Goal: Transaction & Acquisition: Purchase product/service

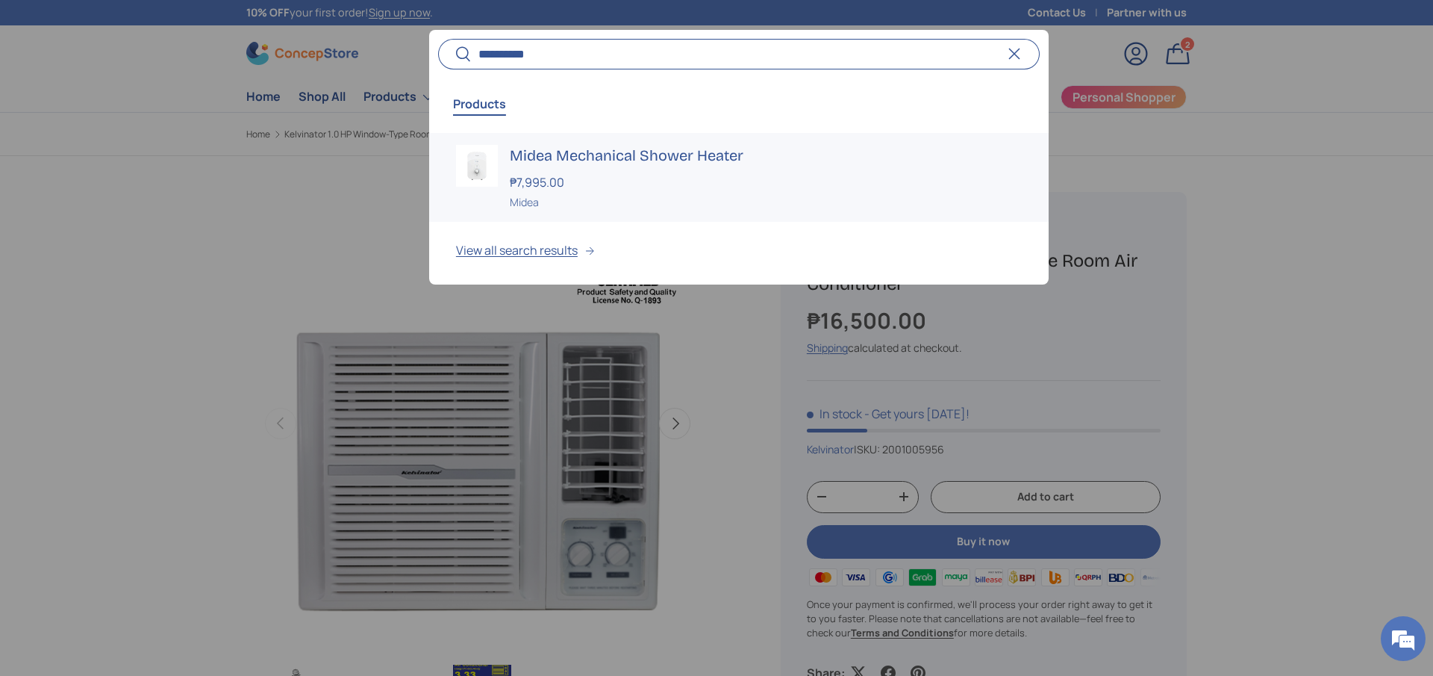
type input "**********"
click at [708, 151] on h3 "Midea Mechanical Shower Heater" at bounding box center [766, 155] width 512 height 21
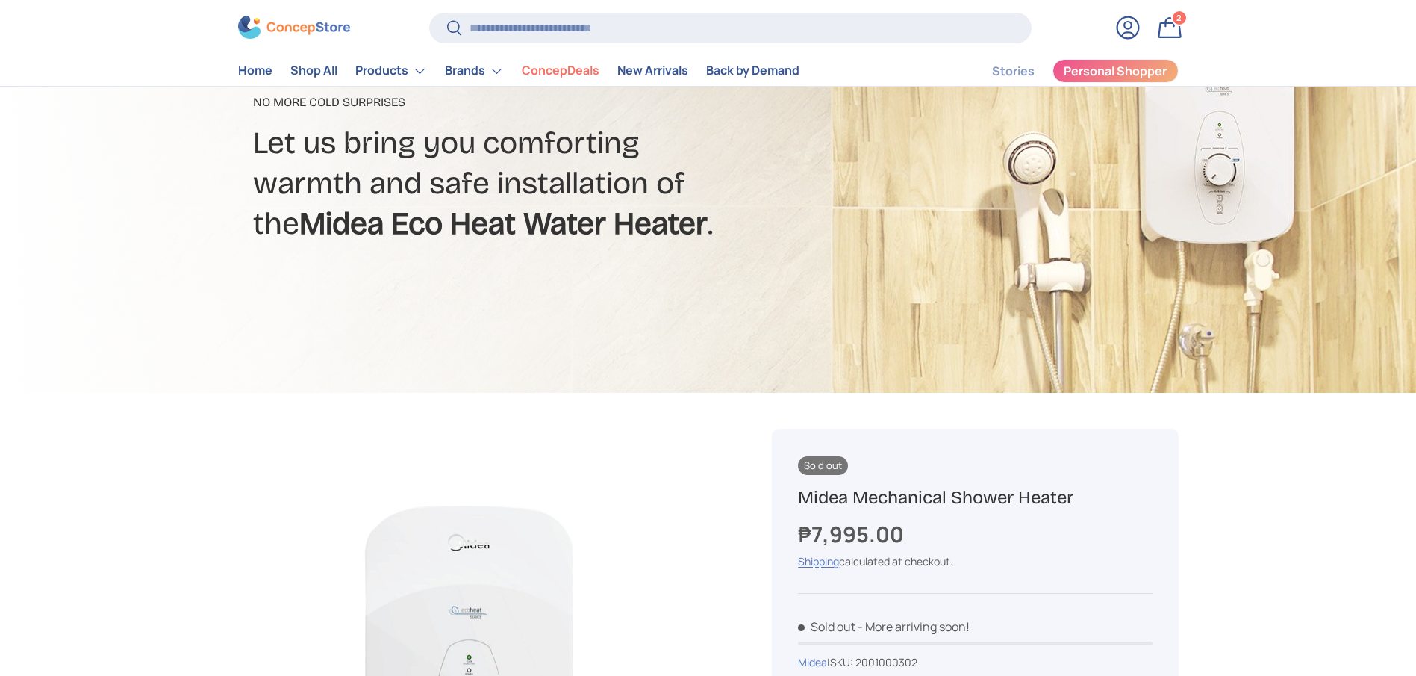
scroll to position [333, 0]
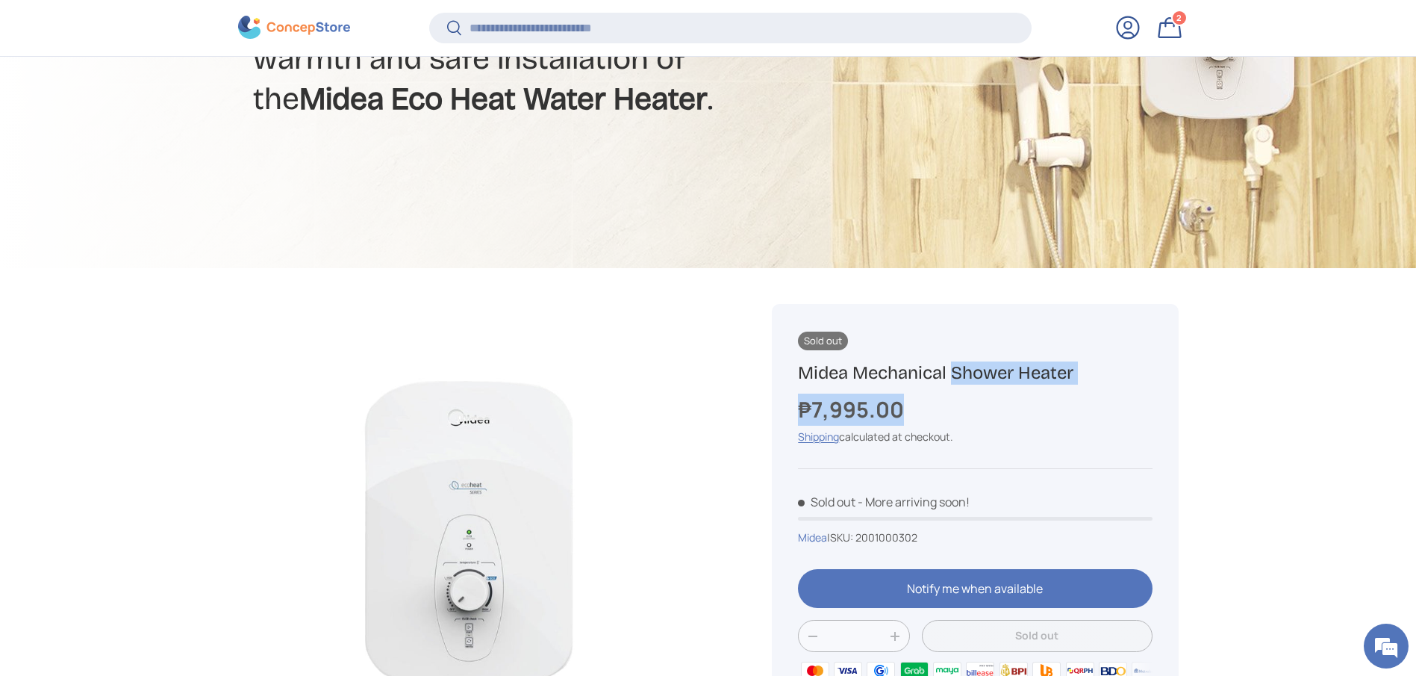
drag, startPoint x: 918, startPoint y: 409, endPoint x: 767, endPoint y: 370, distance: 155.7
click at [767, 370] on div "Sold out Midea Mechanical Shower Heater ₱7,995.00 Unit price / Unavailable Ship…" at bounding box center [957, 644] width 442 height 753
copy div "Midea Mechanical Shower Heater ₱7,995.00"
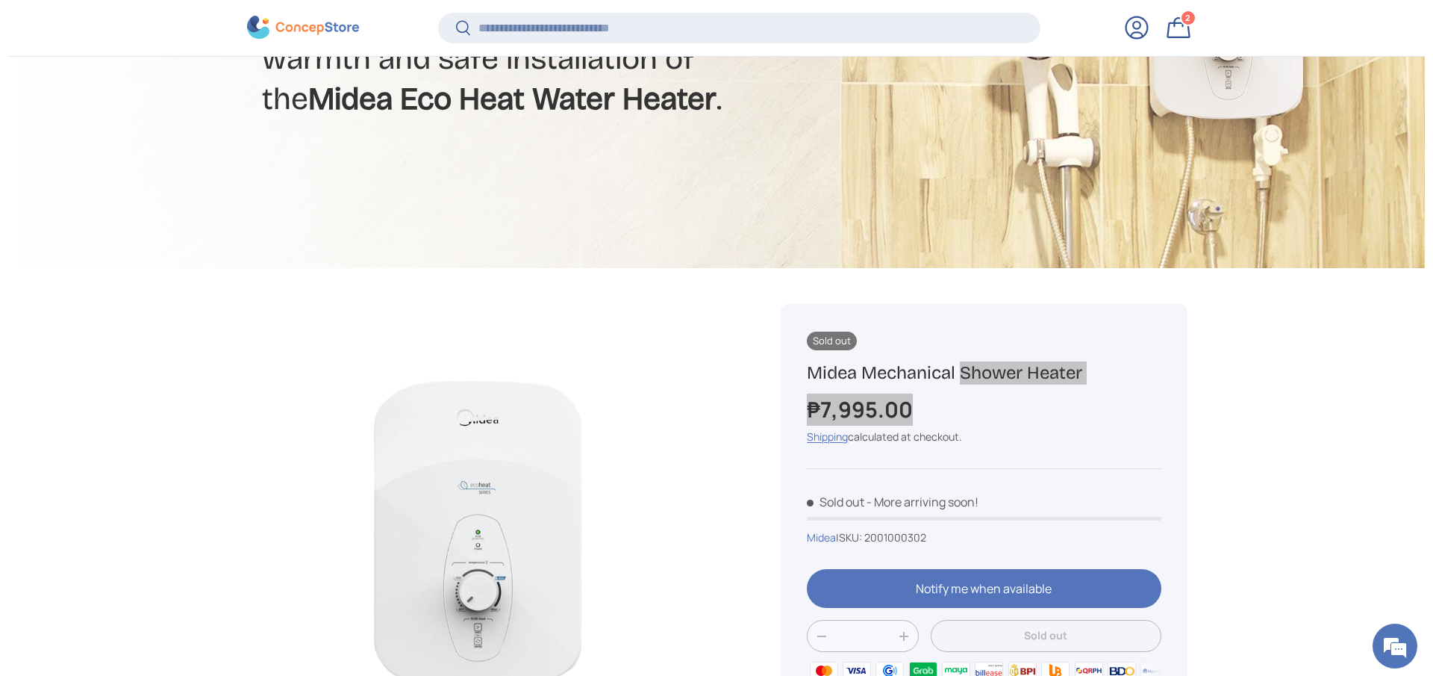
scroll to position [0, 0]
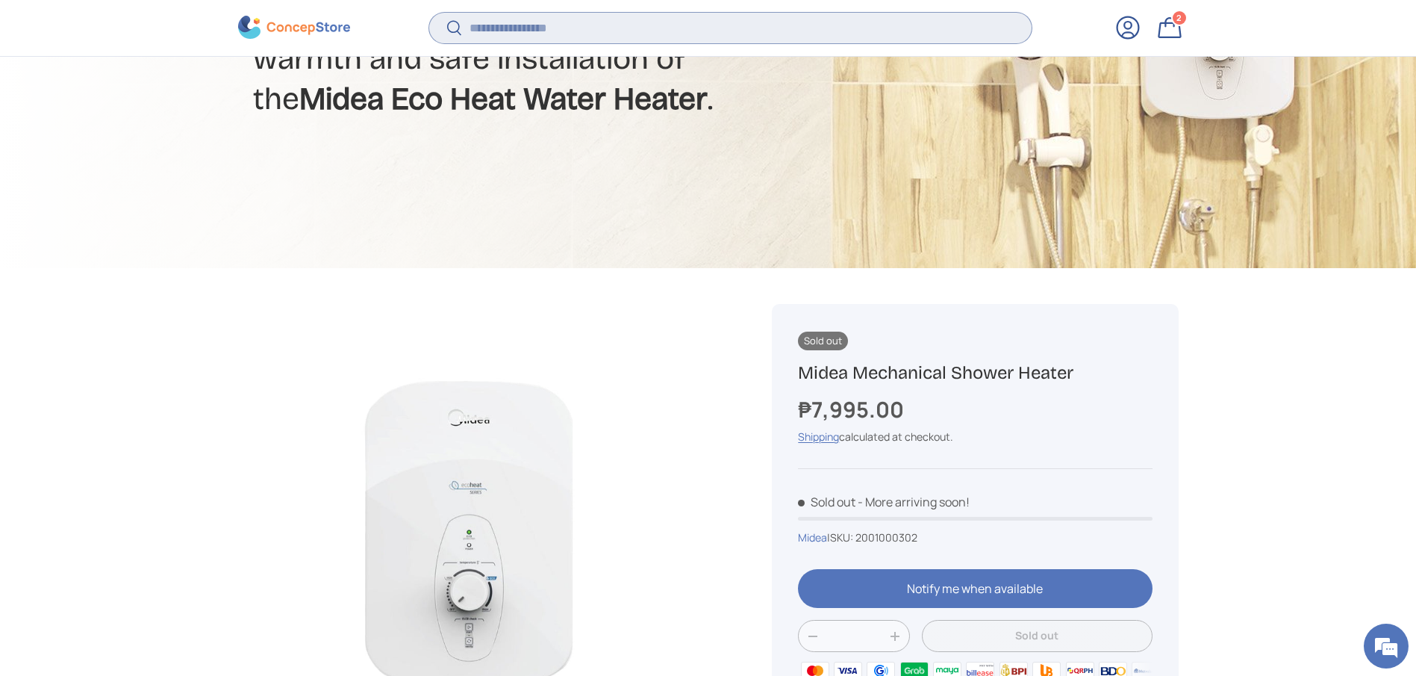
click at [609, 40] on input "Search" at bounding box center [730, 28] width 602 height 31
paste input "**********"
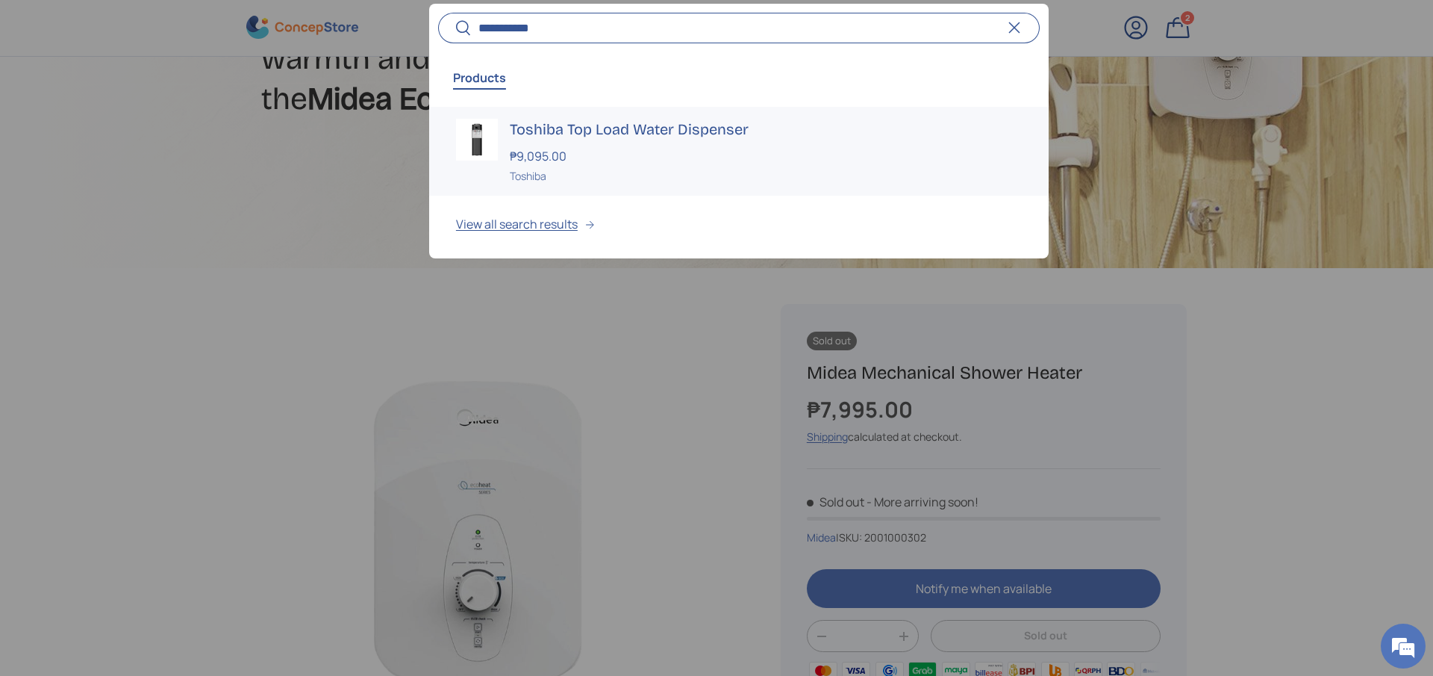
type input "**********"
click at [623, 133] on h3 "Toshiba Top Load Water Dispenser" at bounding box center [766, 129] width 512 height 21
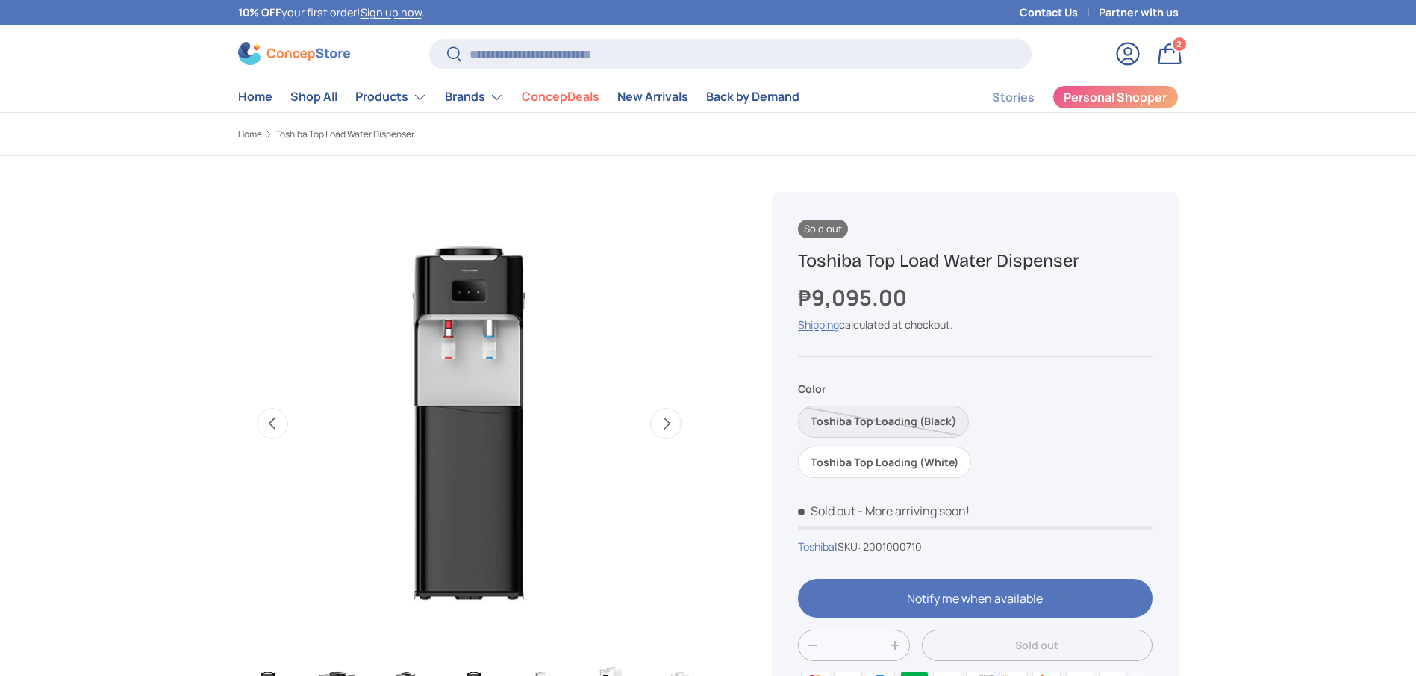
scroll to position [0, 1410]
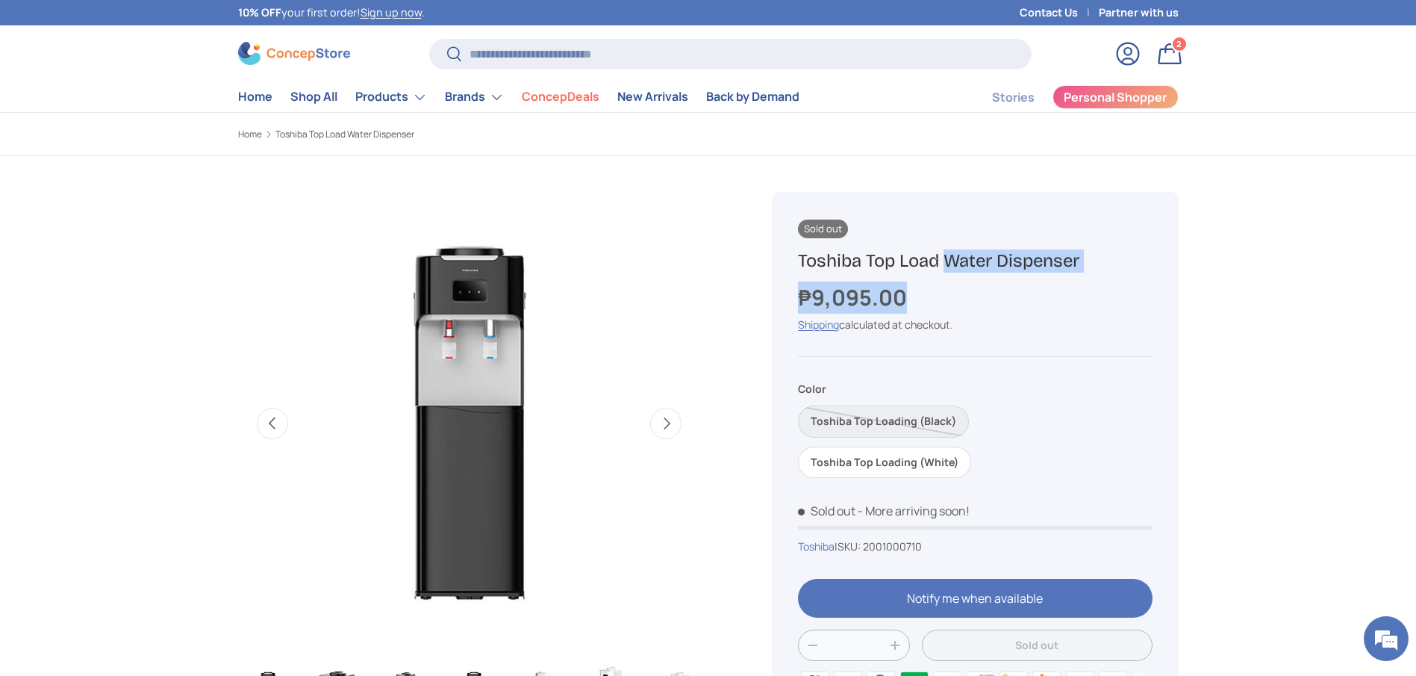
copy div "Toshiba Top Load Water Dispenser ₱9,095.00"
drag, startPoint x: 915, startPoint y: 294, endPoint x: 801, endPoint y: 261, distance: 118.3
click at [801, 261] on div "Sold out Toshiba Top Load Water Dispenser ₱9,095.00 Unit price / Unavailable Sh…" at bounding box center [975, 502] width 406 height 620
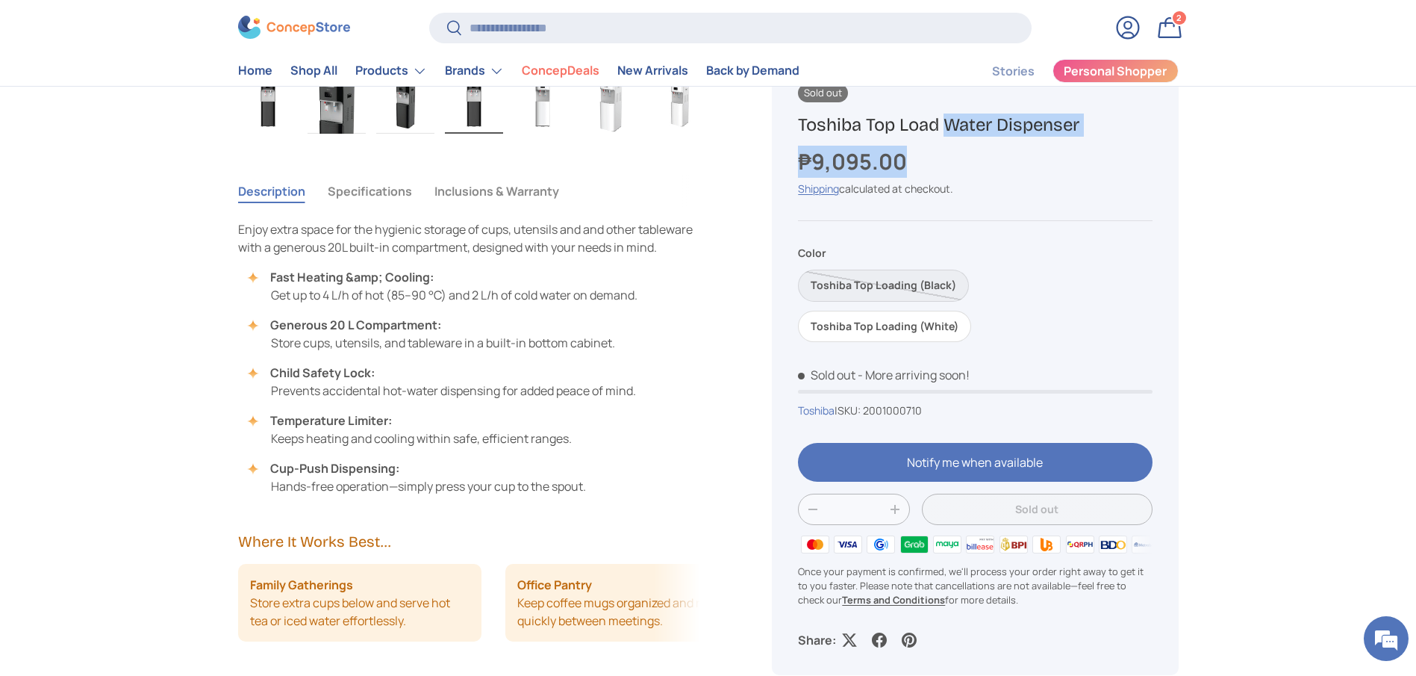
scroll to position [3592, 6104]
click at [937, 159] on div "₱9,095.00" at bounding box center [975, 162] width 354 height 32
click at [936, 161] on div "₱9,095.00" at bounding box center [975, 162] width 354 height 32
drag, startPoint x: 926, startPoint y: 161, endPoint x: 799, endPoint y: 131, distance: 131.3
click at [799, 131] on div "Sold out Toshiba Top Load Water Dispenser ₱9,095.00 Unit price / Unavailable Sh…" at bounding box center [975, 366] width 406 height 620
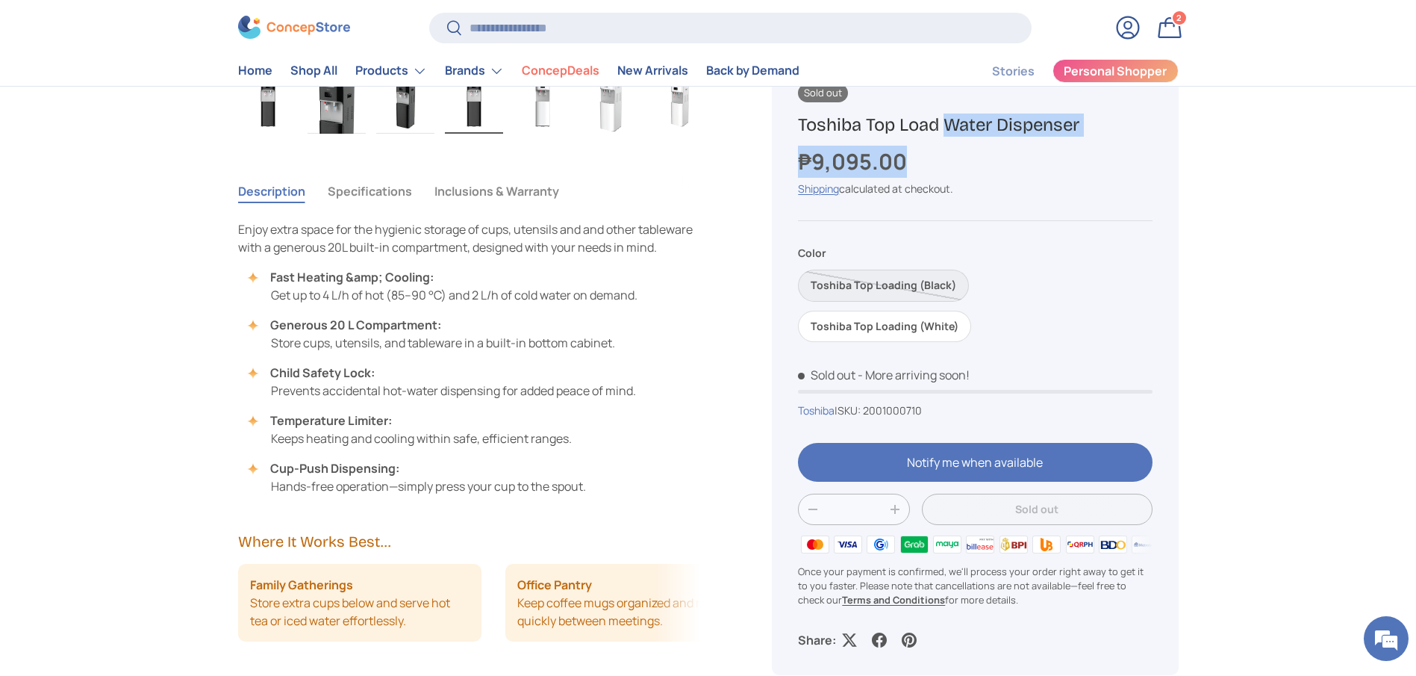
copy div "Toshiba Top Load Water Dispenser ₱9,095.00"
